Goal: Information Seeking & Learning: Compare options

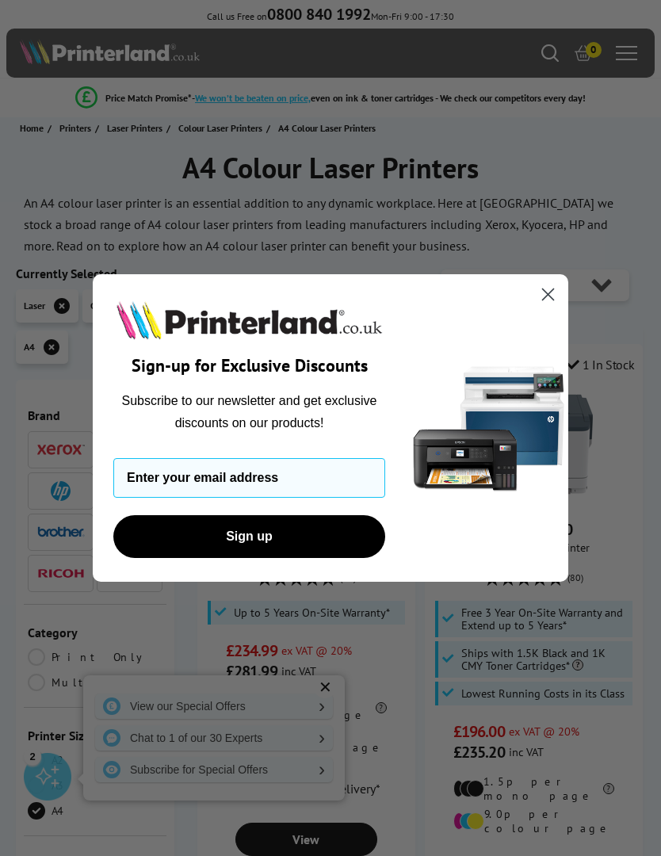
click at [552, 294] on circle "Close dialog" at bounding box center [548, 294] width 26 height 26
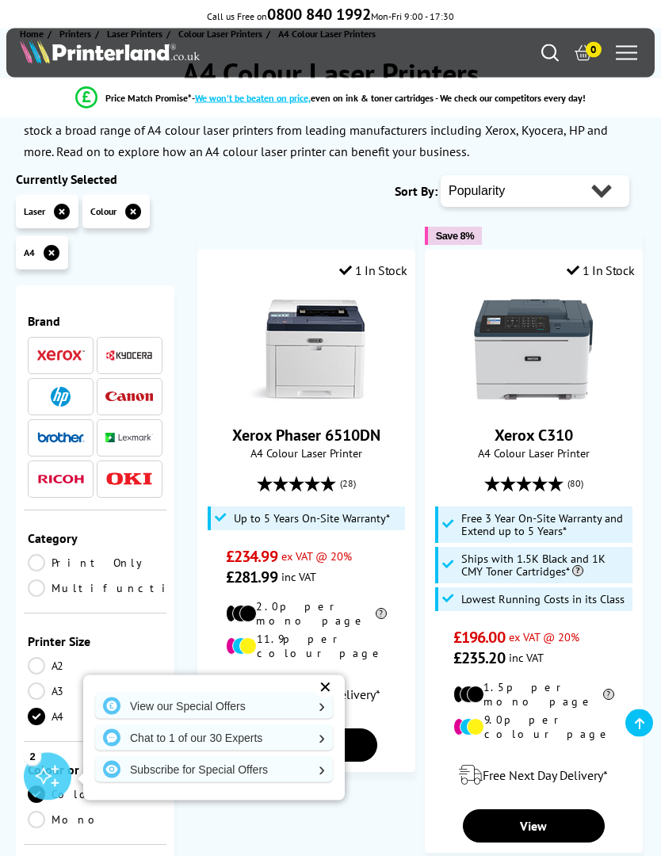
scroll to position [108, 0]
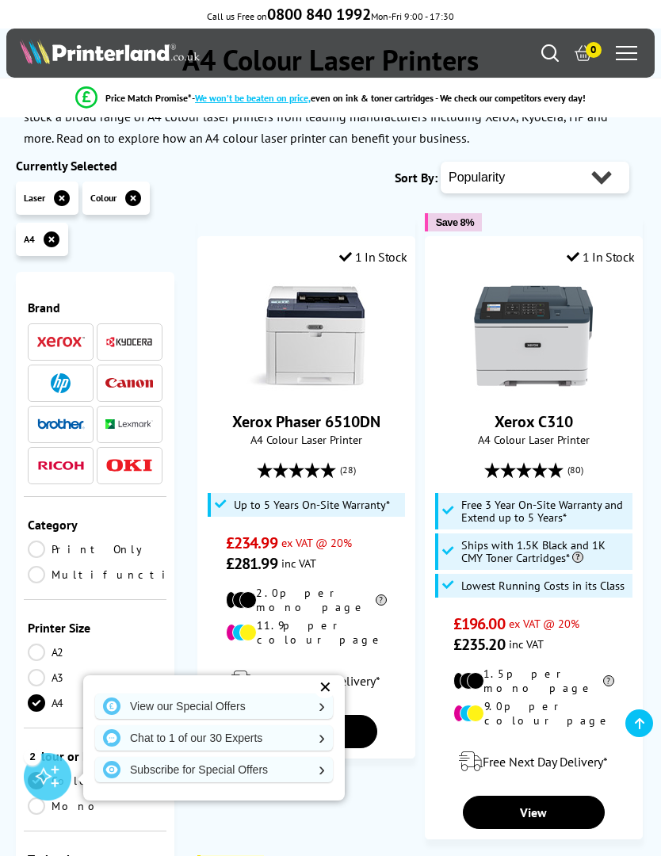
click at [59, 572] on link "Multifunction" at bounding box center [114, 574] width 173 height 17
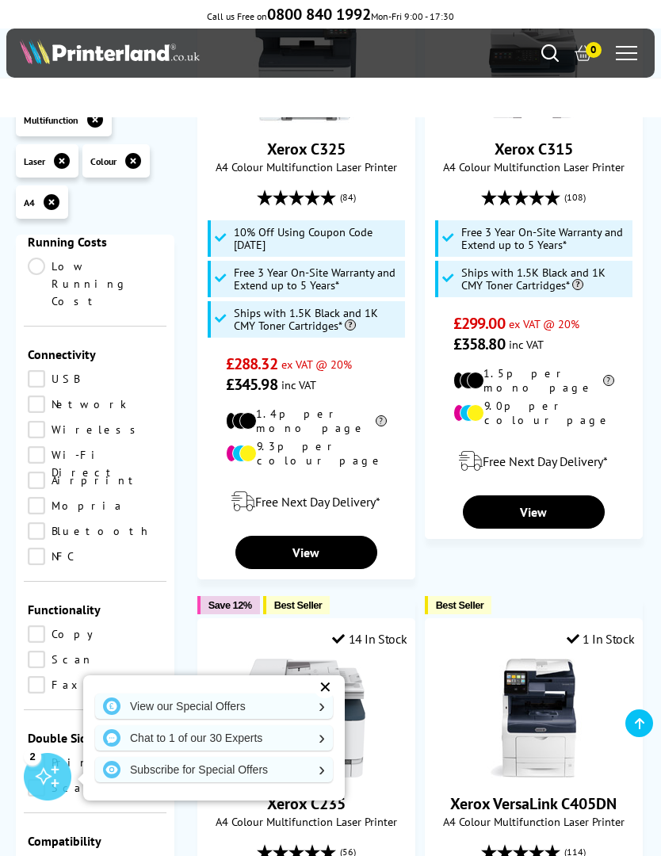
scroll to position [312, 0]
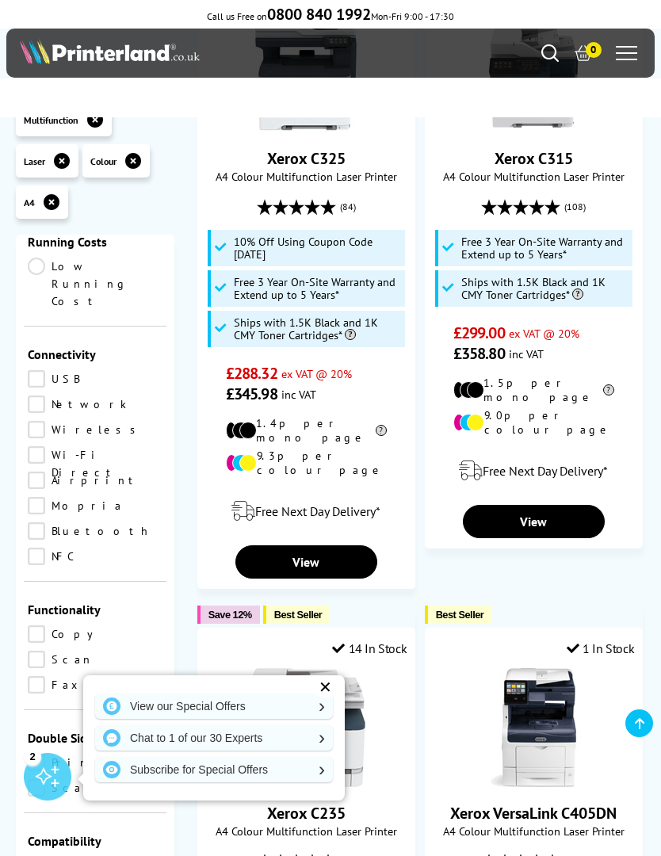
click at [581, 828] on div "Xerox VersaLink C405DN A4 Colour Multifunction Laser Printer (114) £659.00 ex V…" at bounding box center [534, 837] width 201 height 338
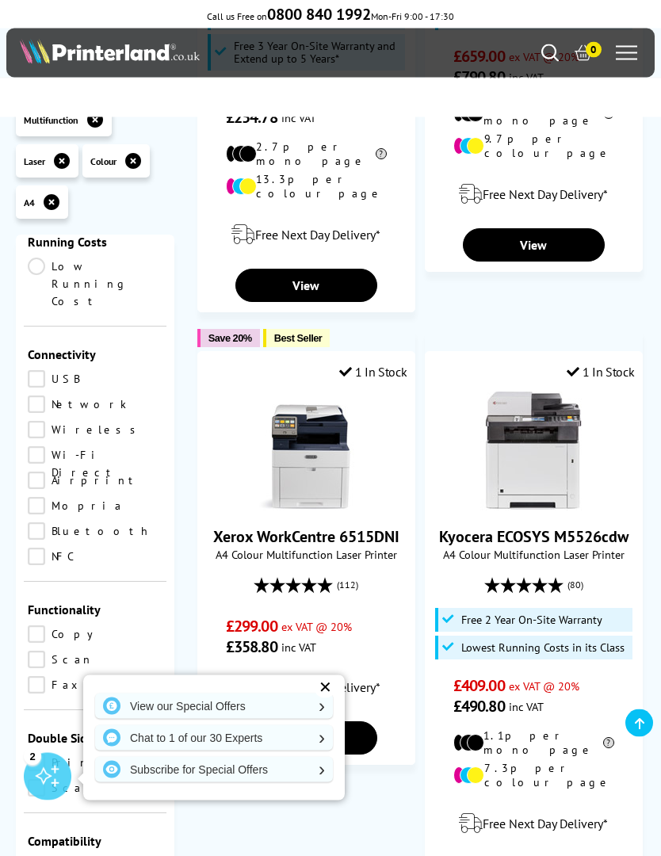
scroll to position [1230, 0]
click at [331, 698] on div "✕" at bounding box center [325, 687] width 22 height 22
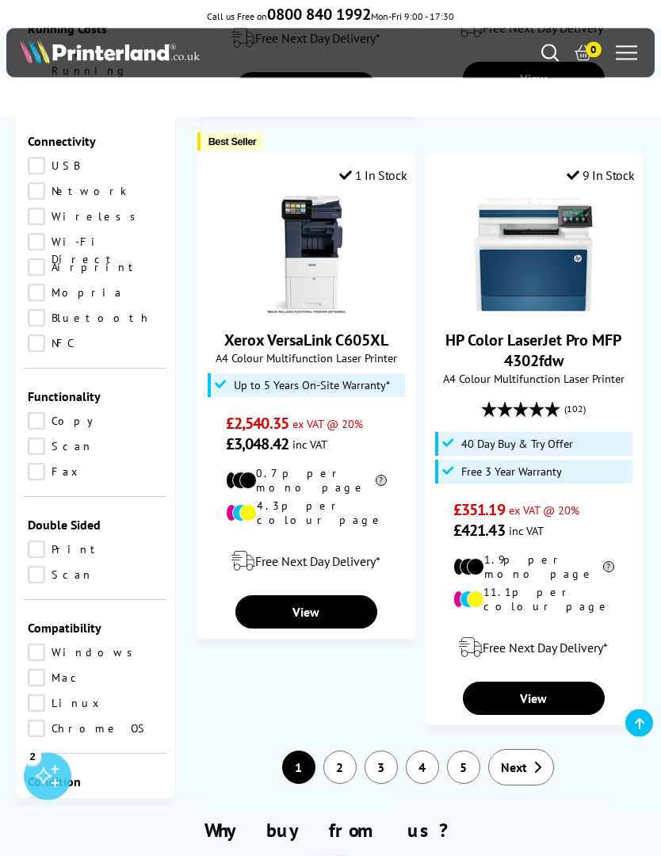
scroll to position [3179, 0]
click at [514, 759] on span "Next" at bounding box center [514, 767] width 26 height 16
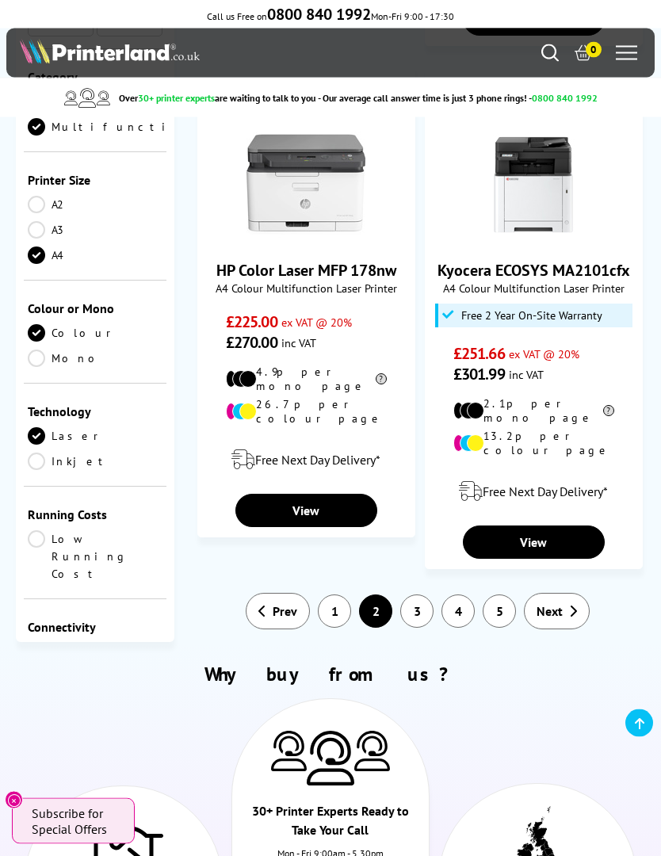
scroll to position [3293, 0]
click at [564, 593] on link "Next" at bounding box center [557, 611] width 66 height 36
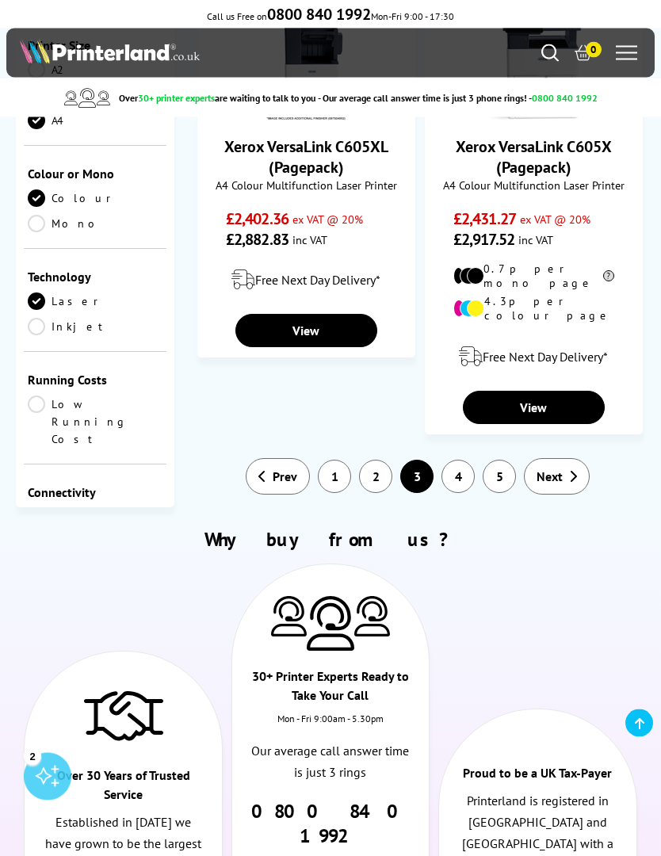
scroll to position [3183, 0]
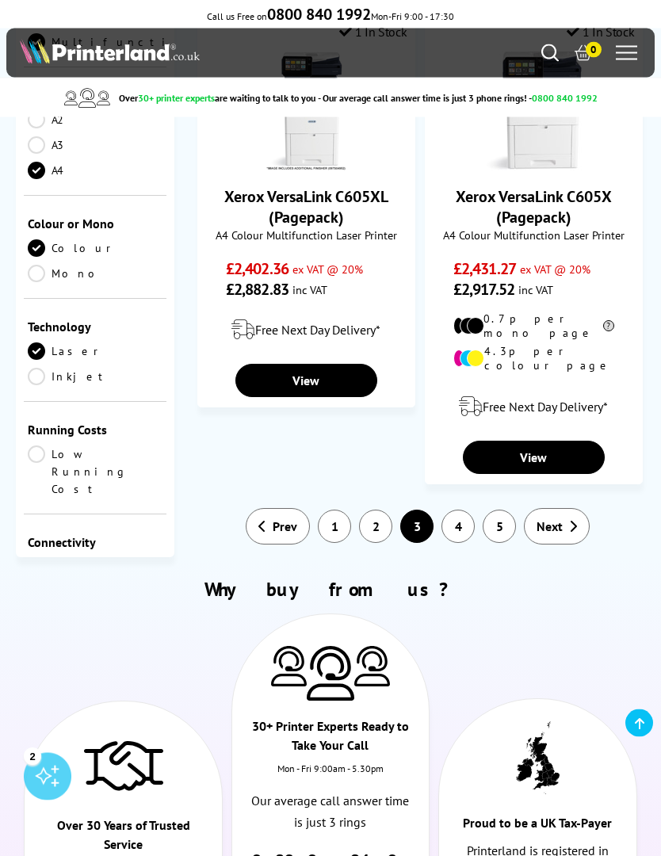
click at [566, 509] on link "Next" at bounding box center [557, 527] width 66 height 36
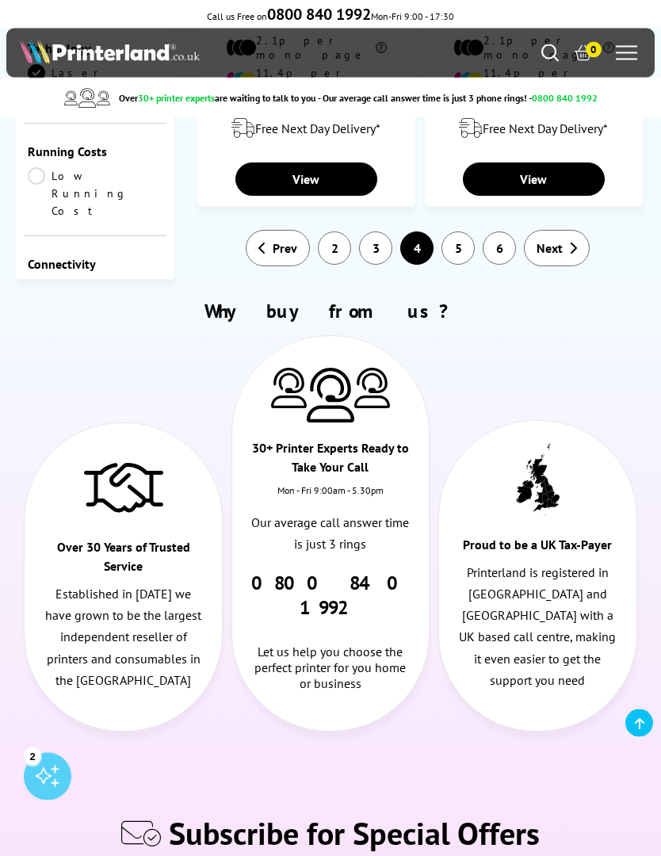
scroll to position [3234, 0]
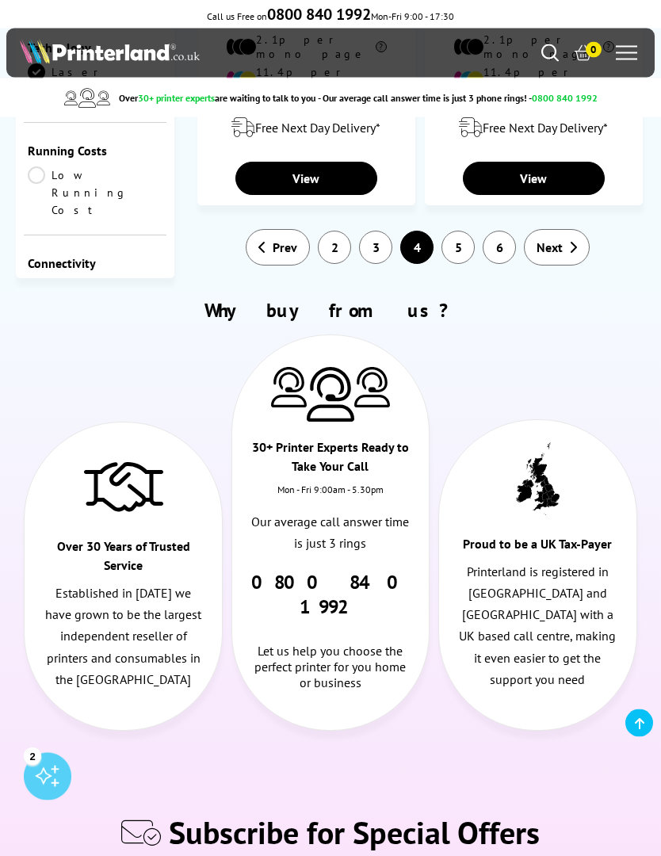
click at [559, 240] on span "Next" at bounding box center [550, 248] width 26 height 16
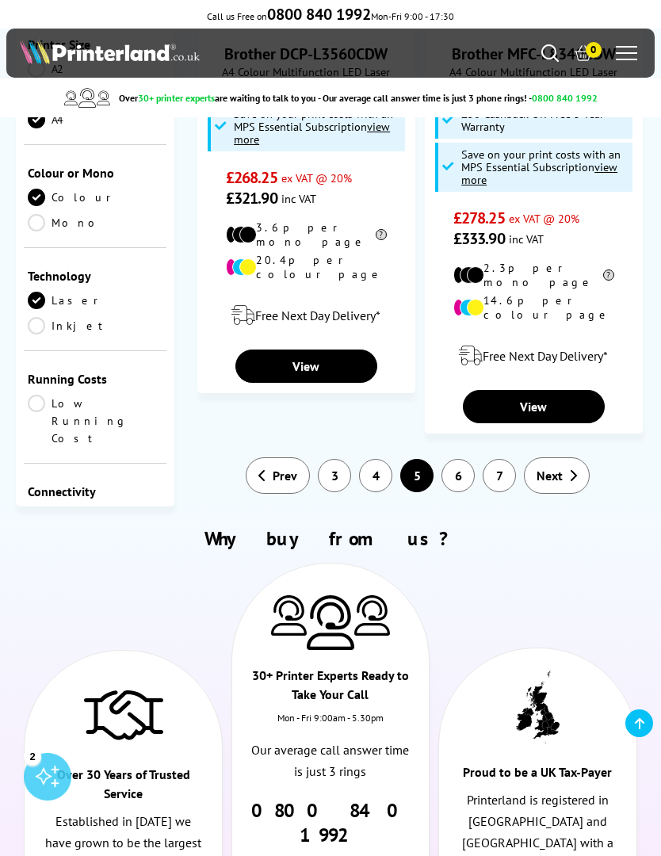
scroll to position [3325, 0]
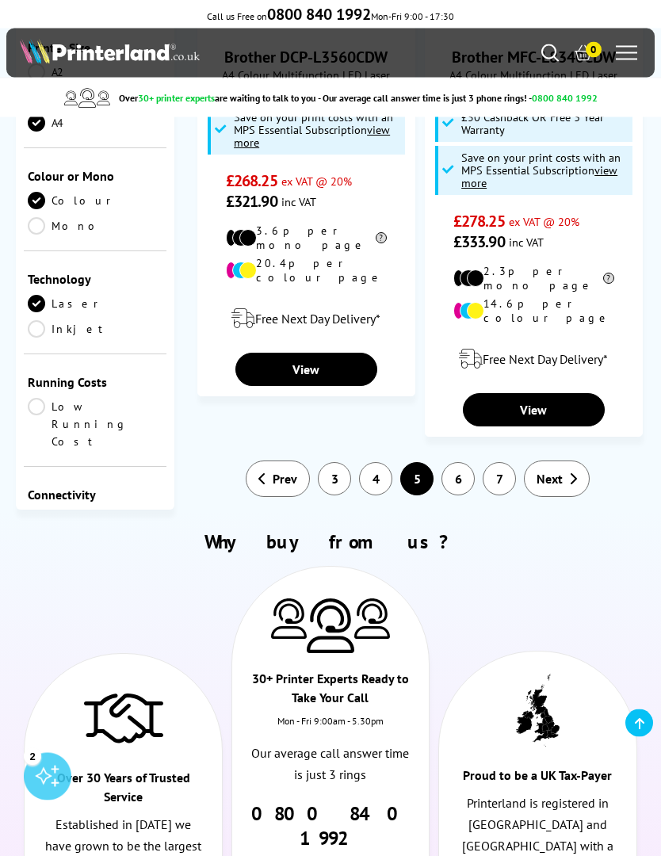
click at [549, 472] on span "Next" at bounding box center [550, 480] width 26 height 16
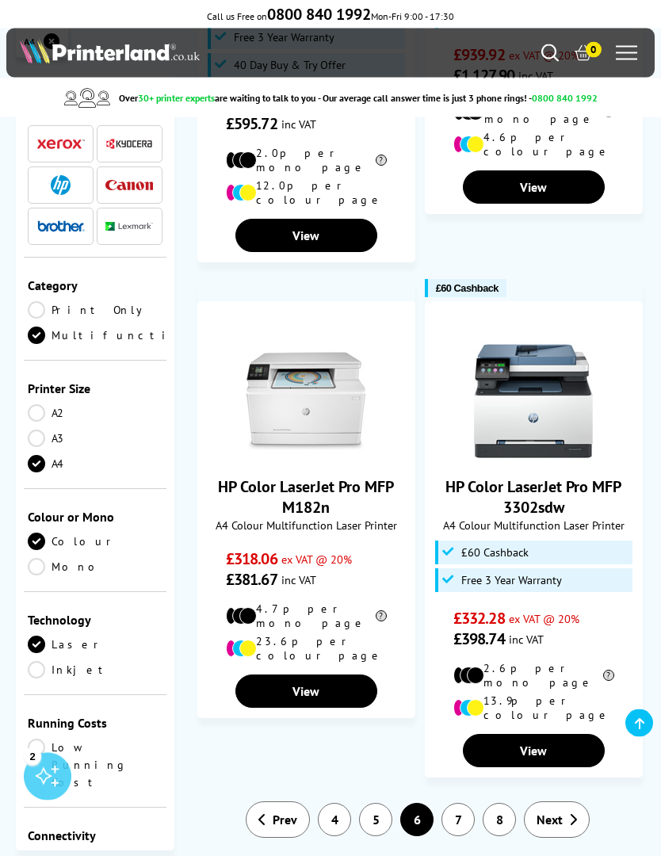
scroll to position [2672, 0]
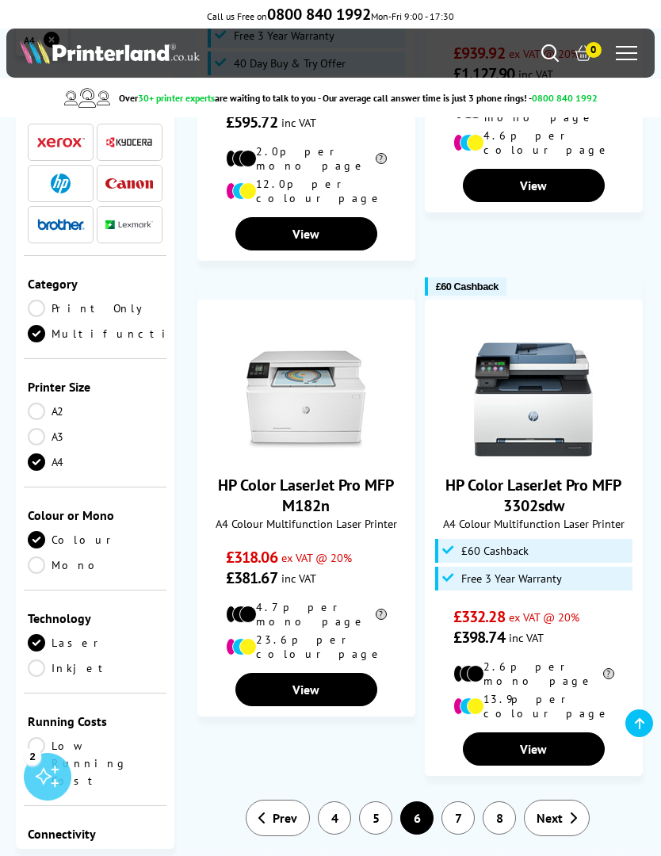
click at [567, 800] on link "Next" at bounding box center [557, 818] width 66 height 36
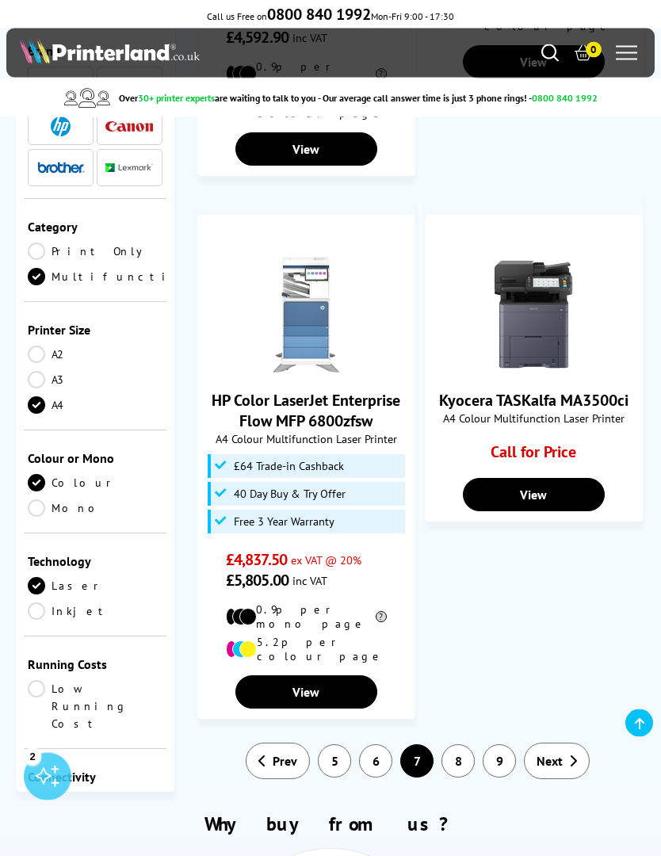
scroll to position [2714, 0]
click at [561, 743] on link "Next" at bounding box center [557, 761] width 66 height 36
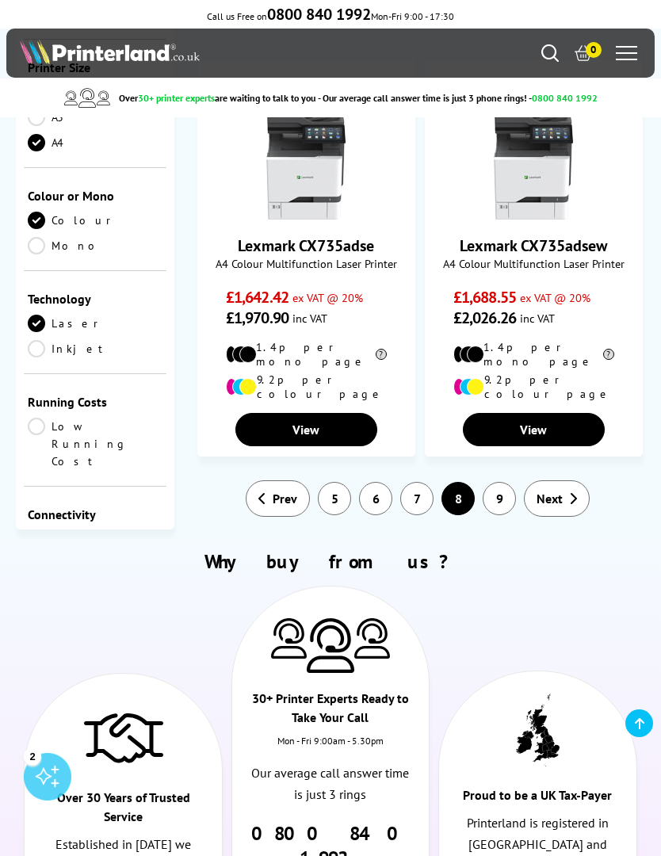
scroll to position [2570, 0]
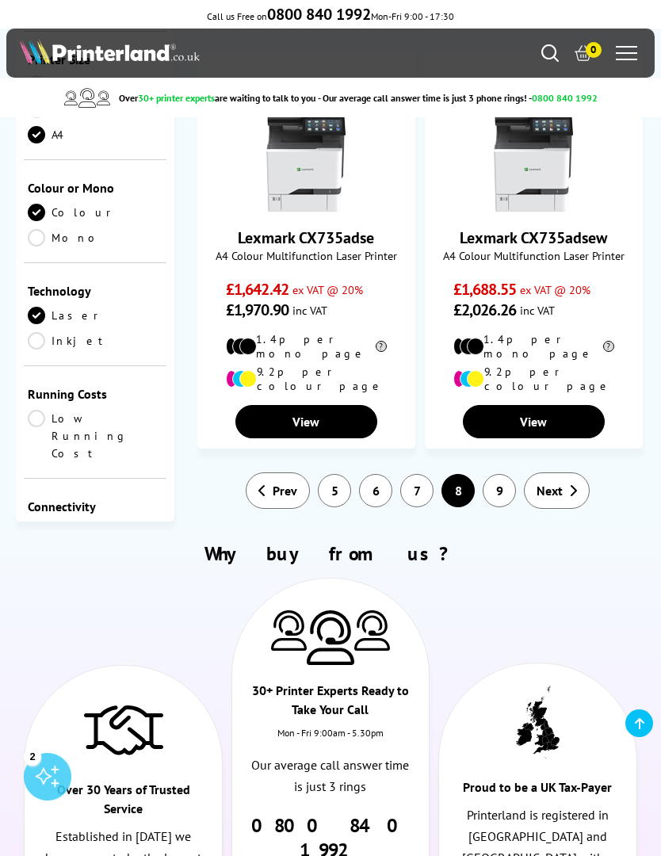
click at [39, 573] on link "Wireless" at bounding box center [95, 581] width 135 height 17
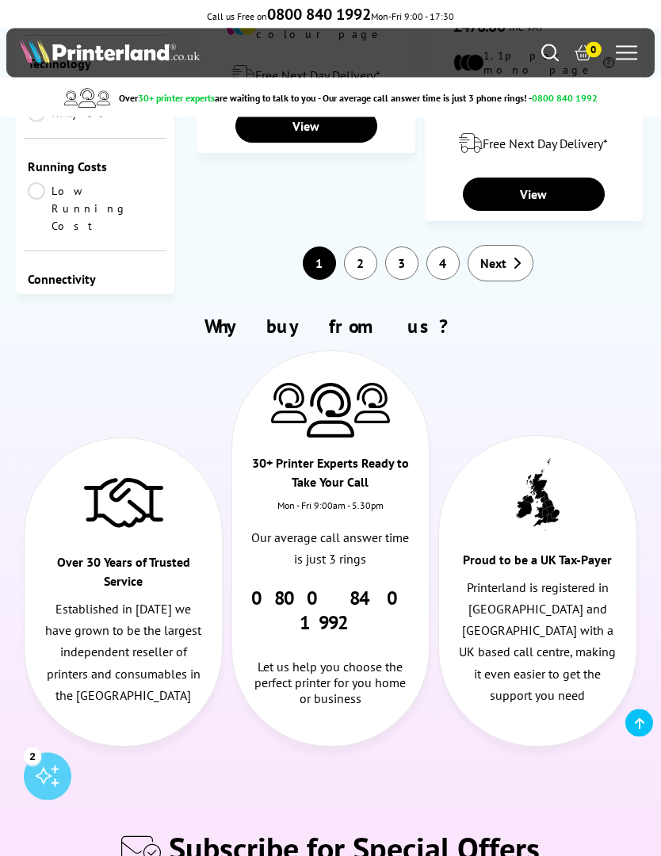
scroll to position [3814, 0]
